Goal: Transaction & Acquisition: Book appointment/travel/reservation

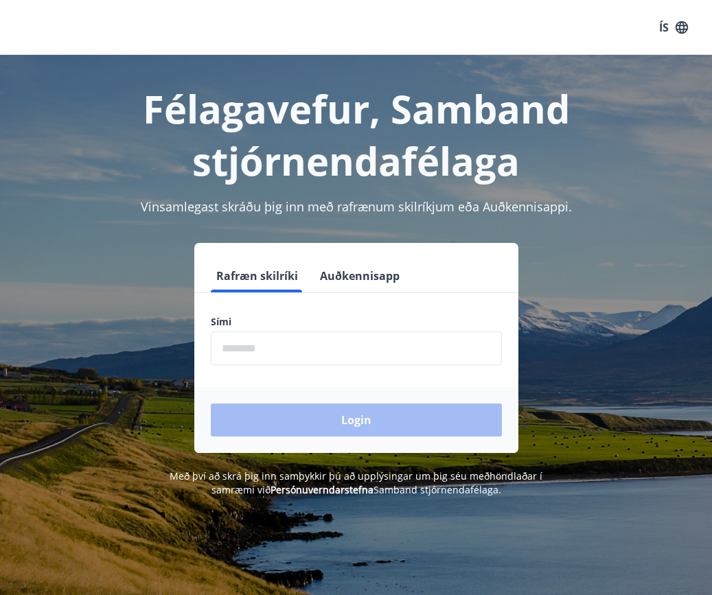
click at [298, 356] on input "phone" at bounding box center [356, 348] width 291 height 34
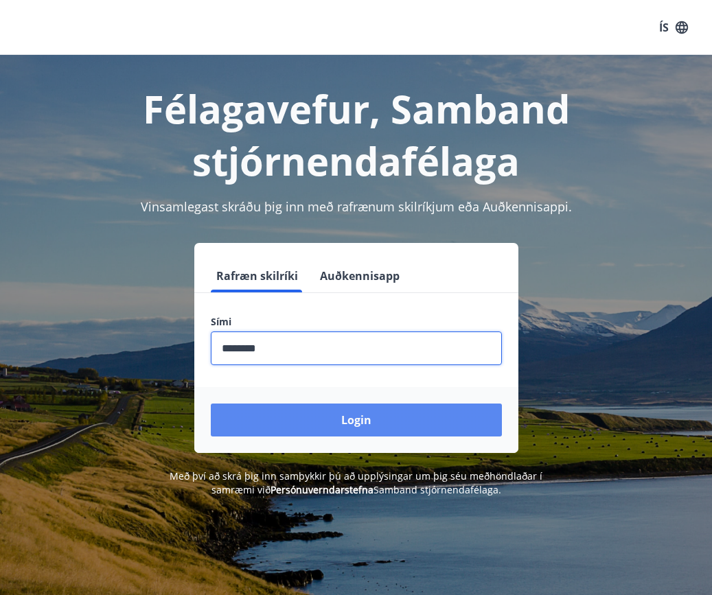
type input "********"
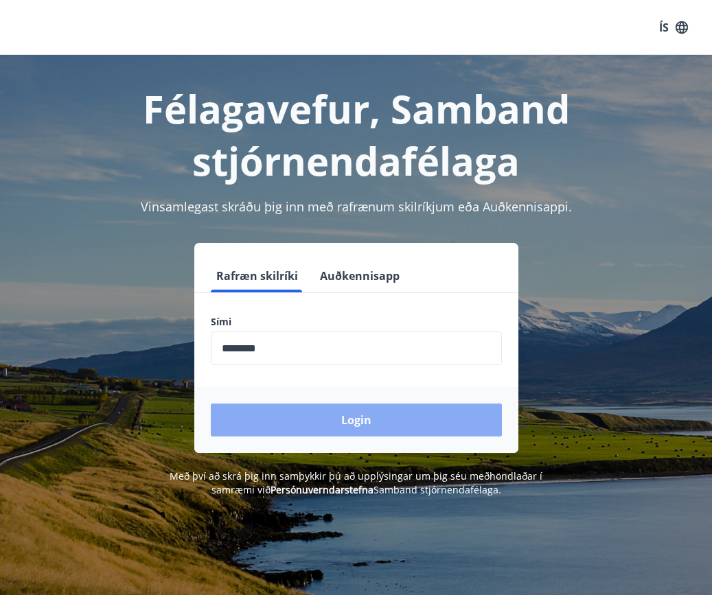
click at [340, 416] on button "Login" at bounding box center [356, 419] width 291 height 33
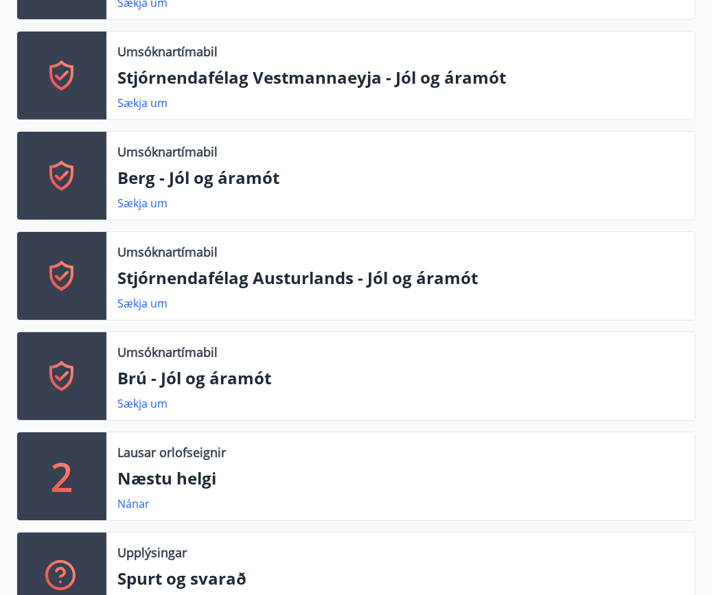
scroll to position [755, 0]
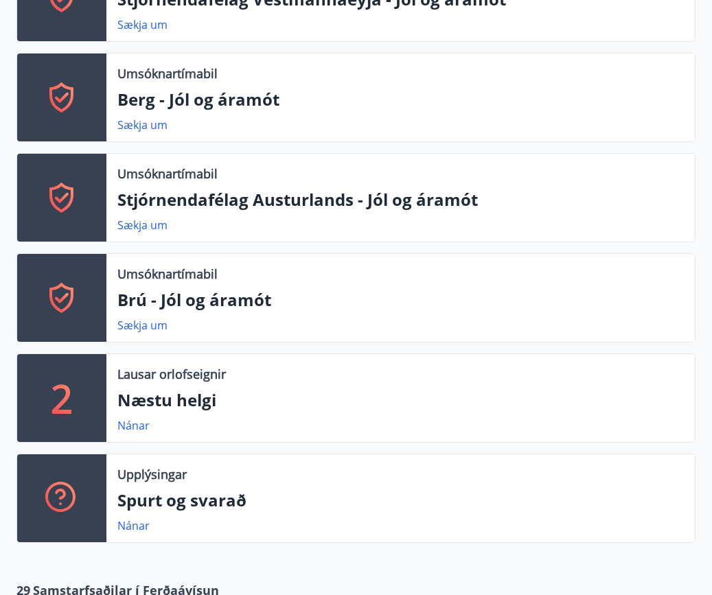
click at [91, 419] on div "2" at bounding box center [61, 398] width 89 height 88
click at [136, 429] on link "Nánar" at bounding box center [133, 425] width 32 height 15
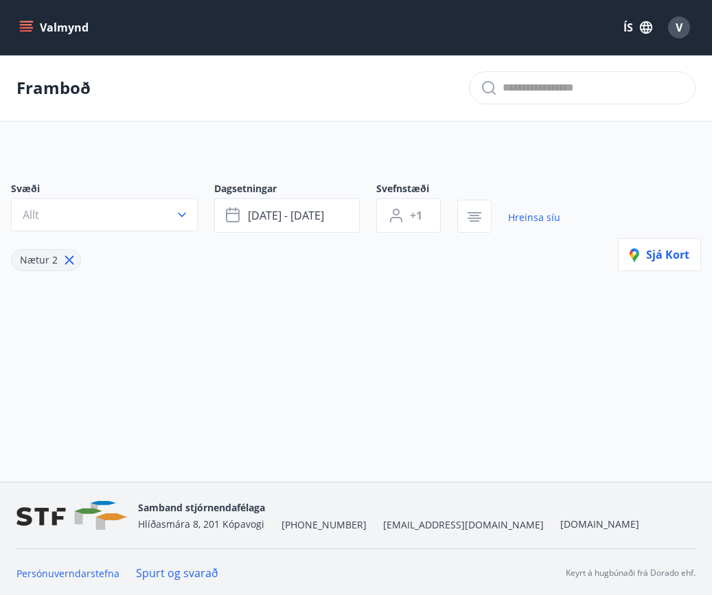
type input "*"
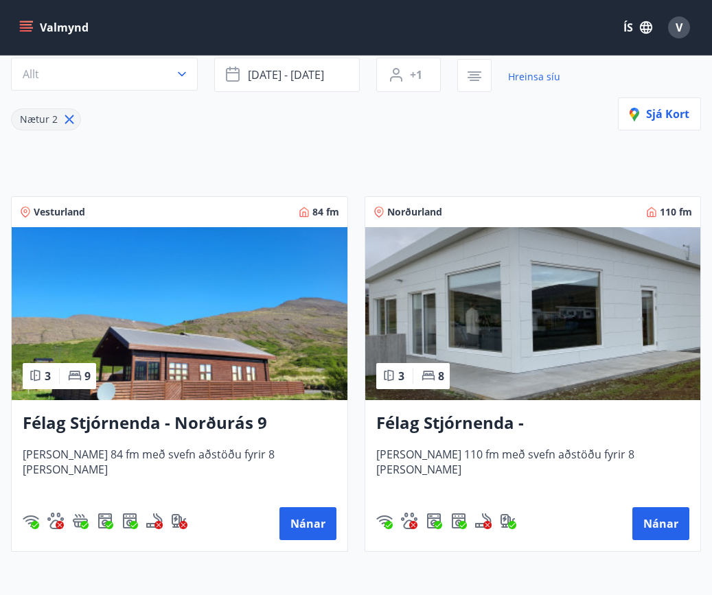
scroll to position [206, 0]
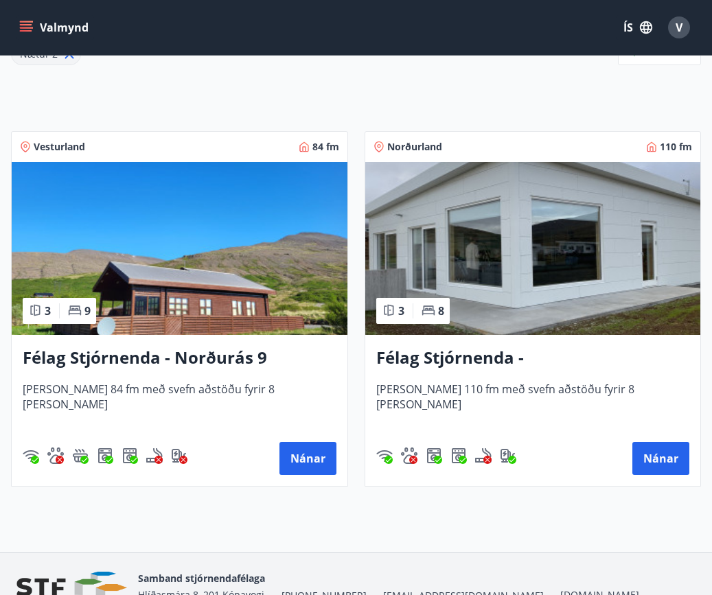
click at [204, 339] on div "Félag Stjórnenda - Norðurás 9 [PERSON_NAME] 84 fm með svefn aðstöðu fyrir 8 [PE…" at bounding box center [180, 410] width 336 height 151
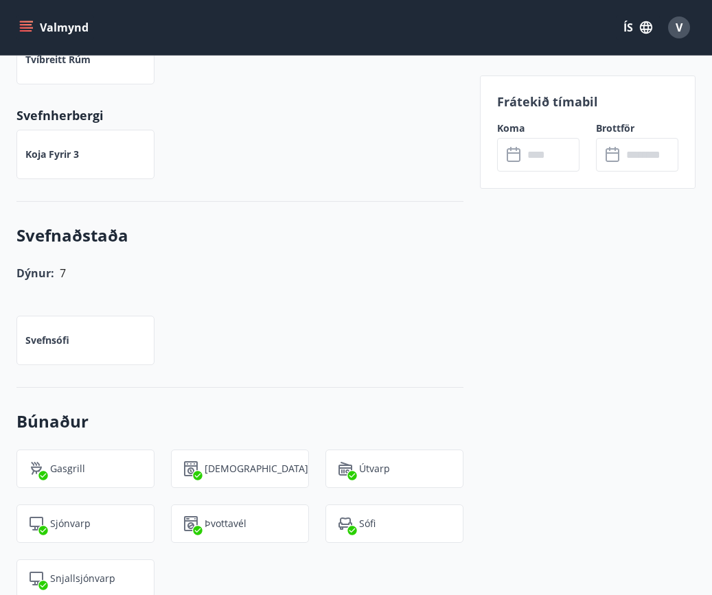
scroll to position [686, 0]
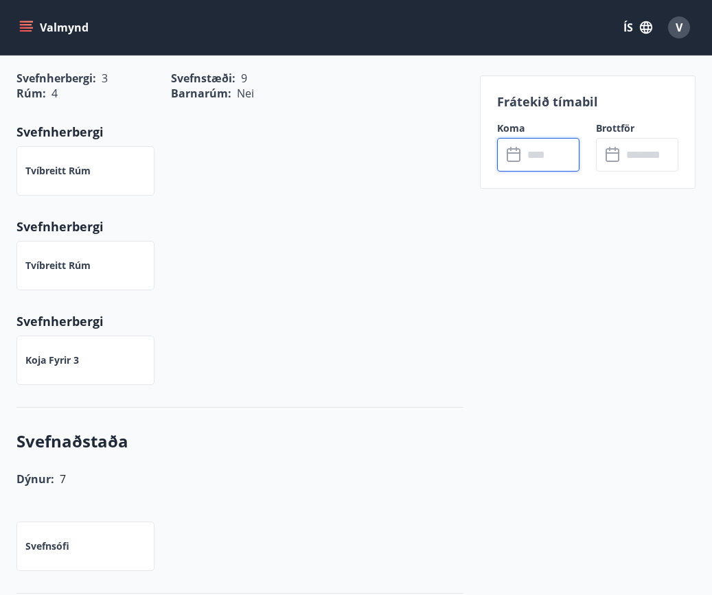
click at [533, 152] on input "text" at bounding box center [551, 155] width 56 height 34
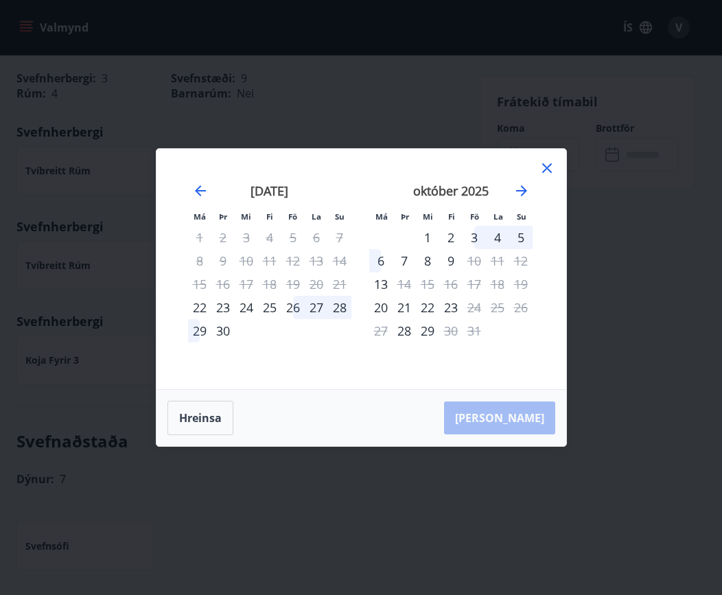
drag, startPoint x: 294, startPoint y: 312, endPoint x: 165, endPoint y: 334, distance: 131.5
click at [294, 312] on div "26" at bounding box center [292, 307] width 23 height 23
click at [197, 333] on div "29" at bounding box center [199, 330] width 23 height 23
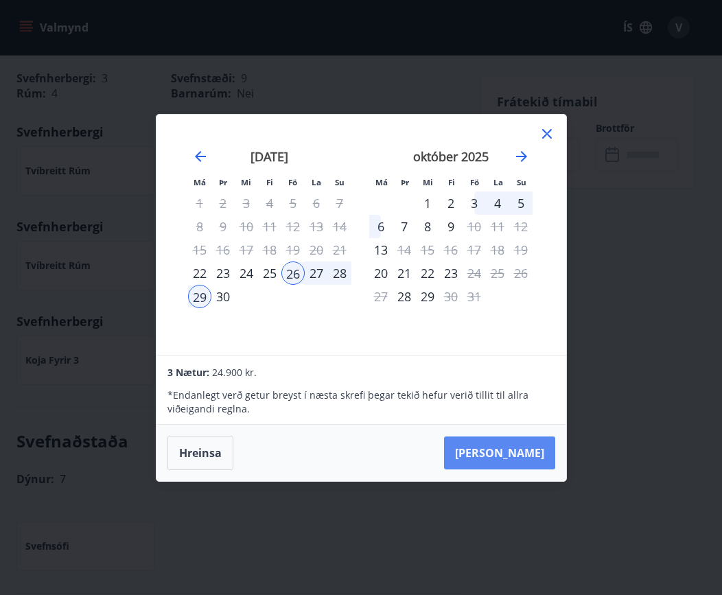
click at [524, 454] on button "[PERSON_NAME]" at bounding box center [499, 452] width 111 height 33
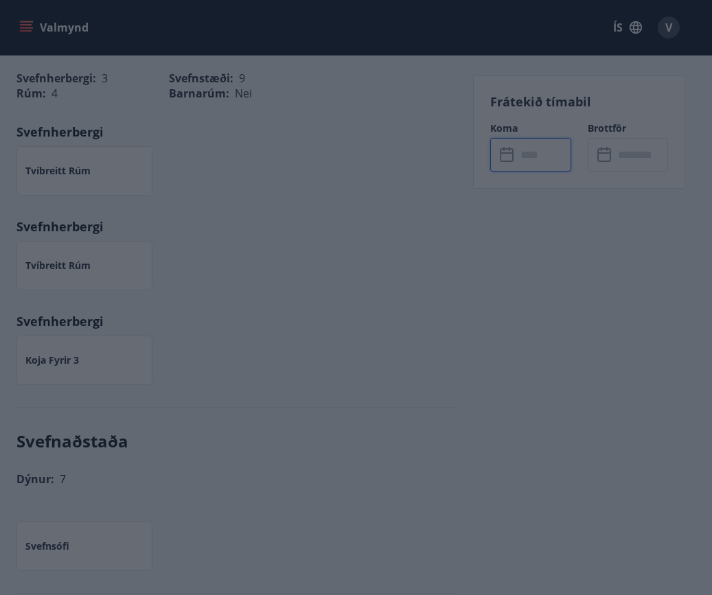
type input "******"
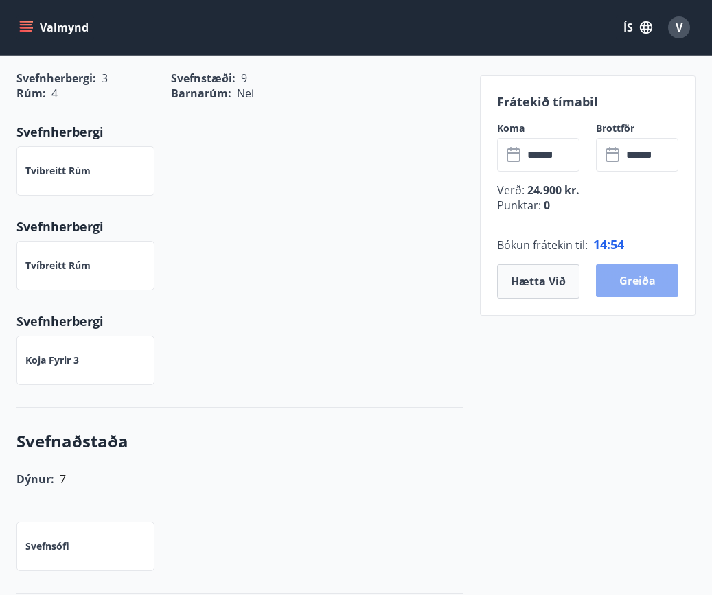
click at [628, 288] on button "Greiða" at bounding box center [637, 280] width 82 height 33
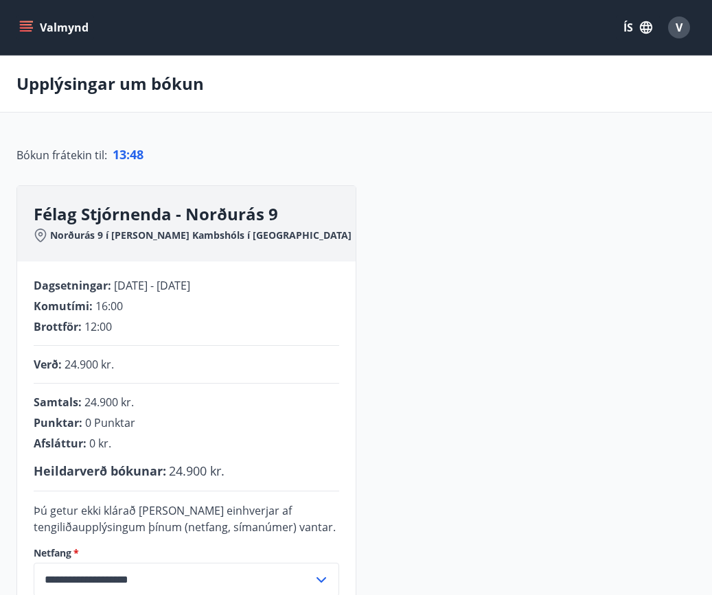
scroll to position [274, 0]
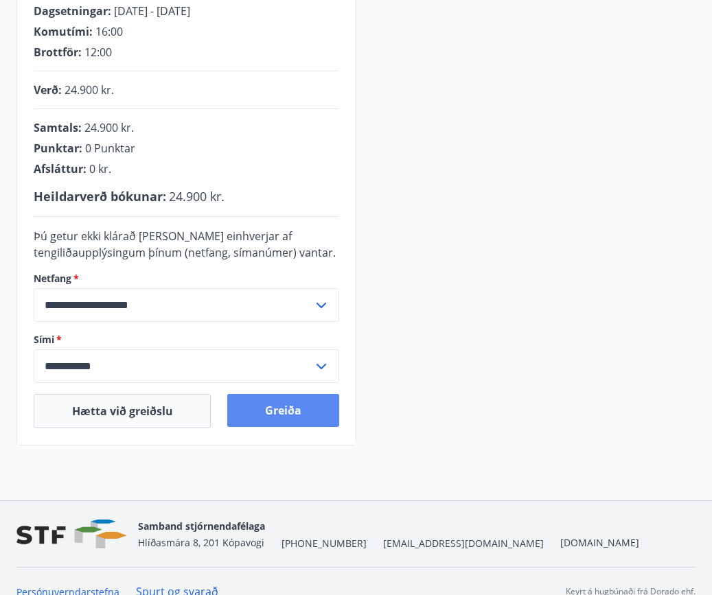
click at [291, 406] on button "Greiða" at bounding box center [282, 410] width 111 height 33
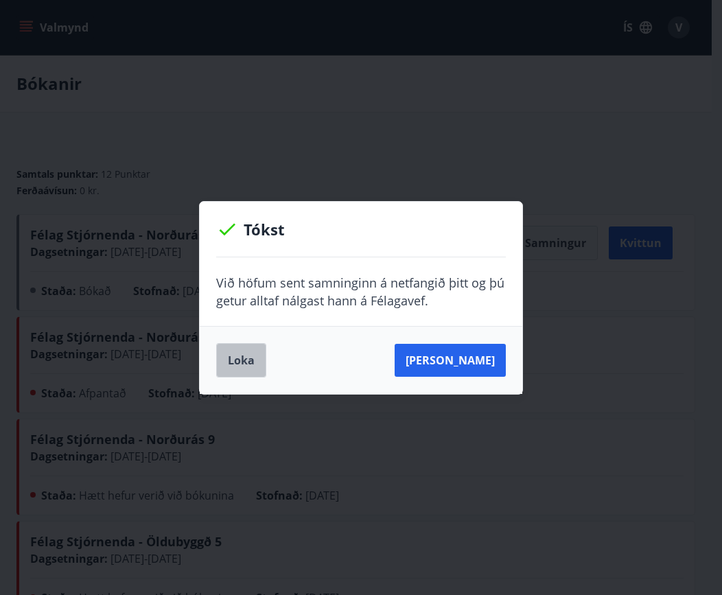
click at [222, 367] on button "Loka" at bounding box center [241, 360] width 50 height 34
